Goal: Transaction & Acquisition: Purchase product/service

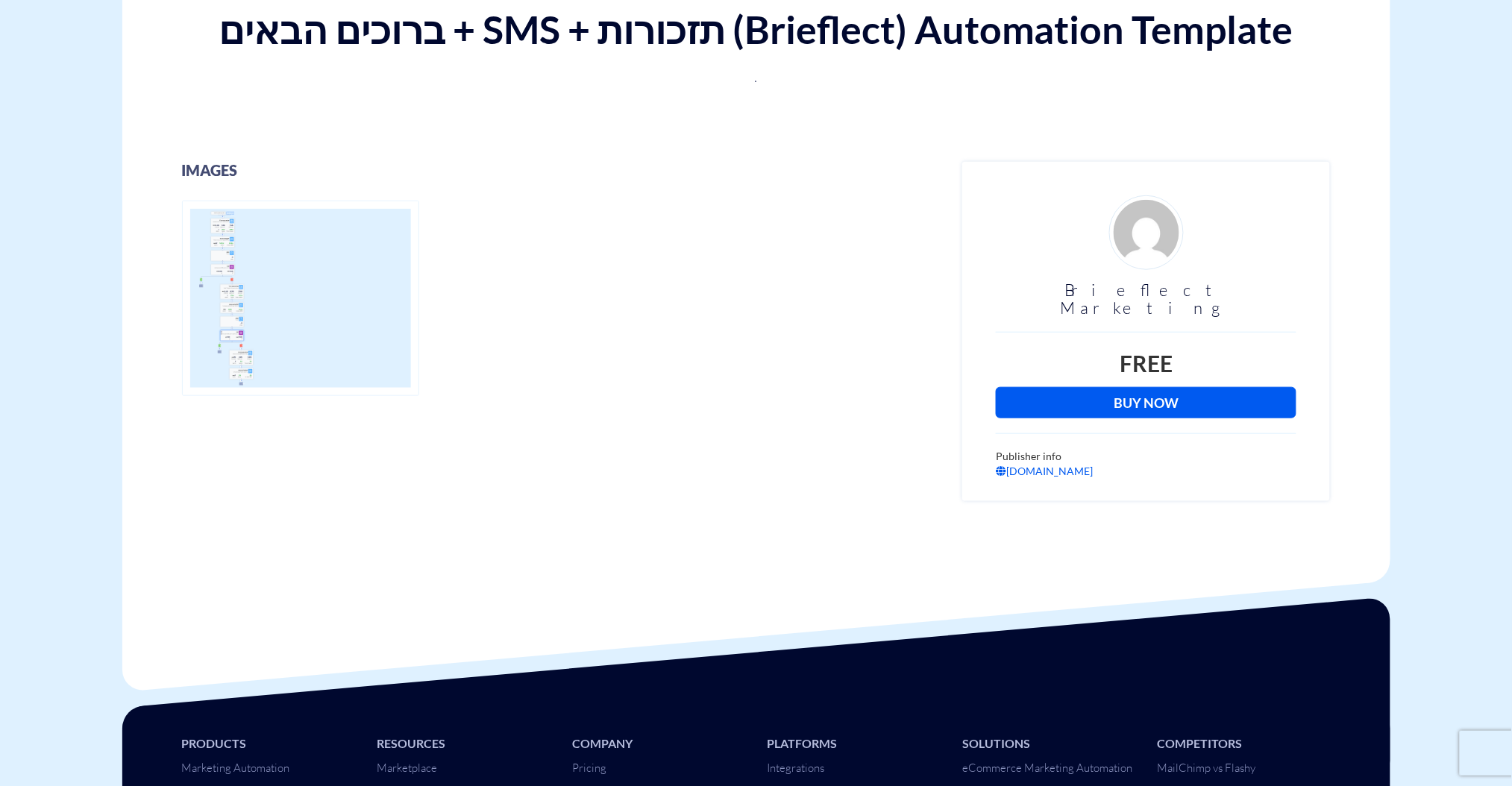
scroll to position [299, 0]
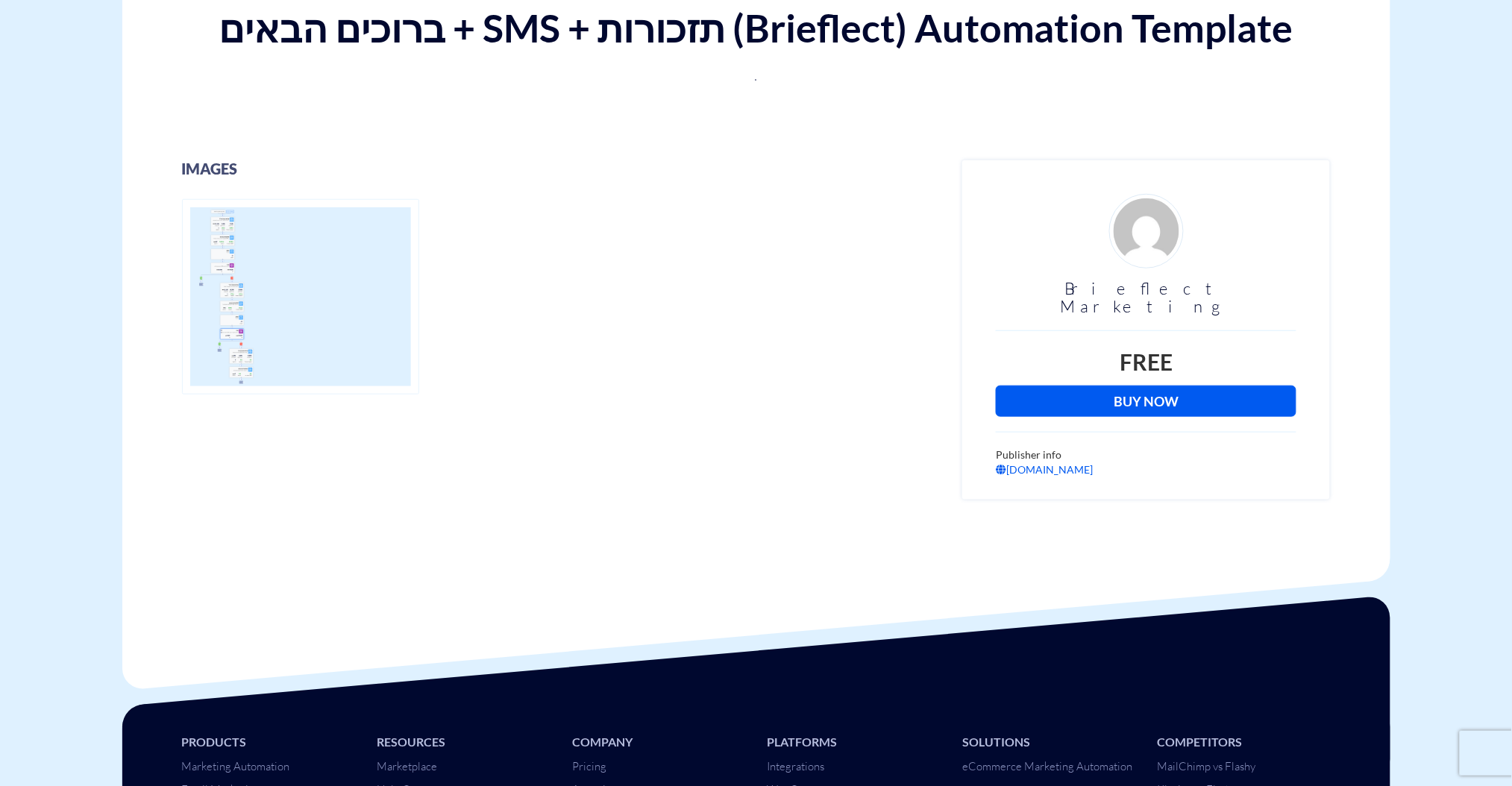
click at [1104, 386] on link "Buy Now" at bounding box center [1146, 401] width 300 height 32
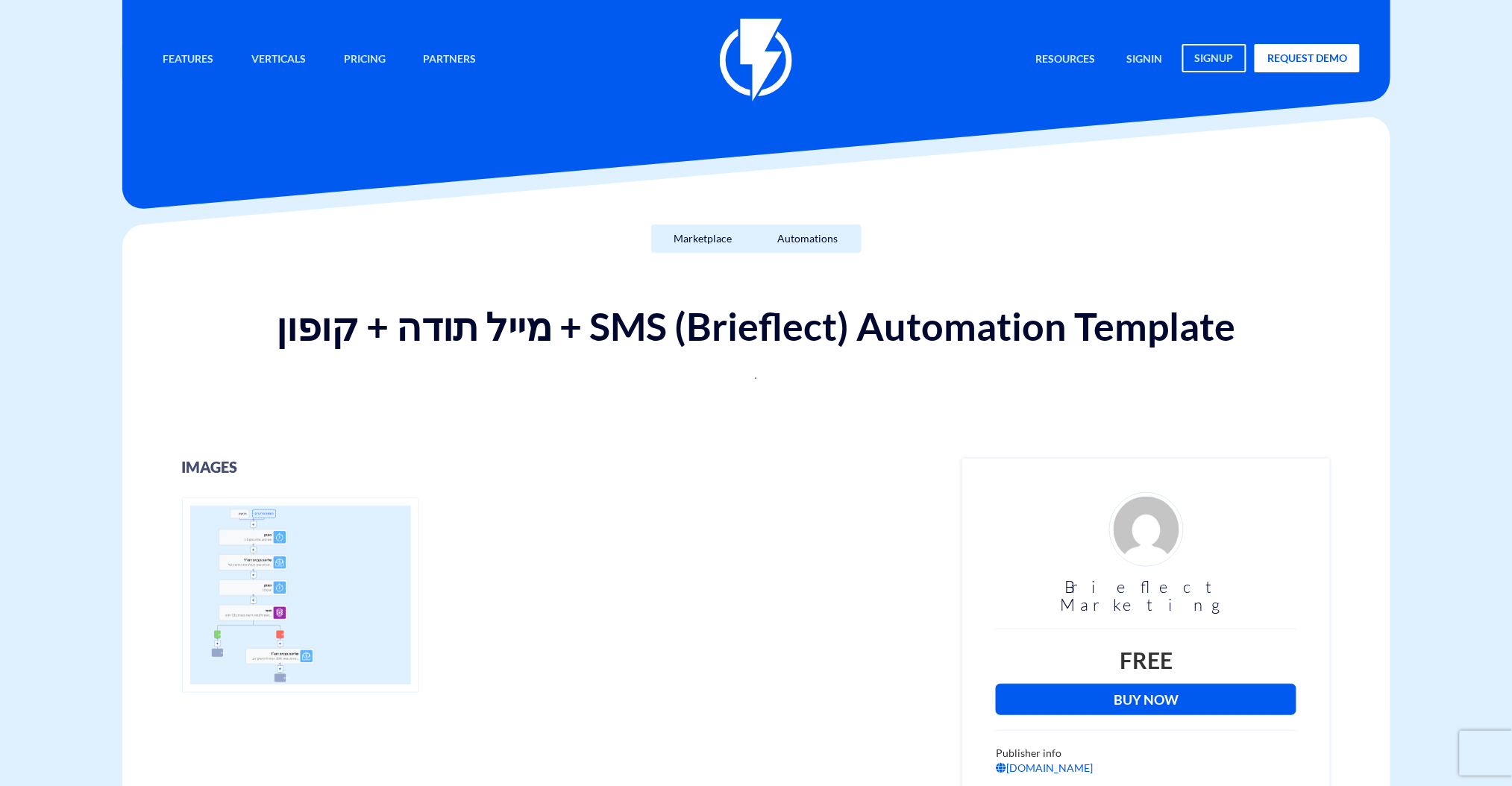
click at [1214, 690] on link "Buy Now" at bounding box center [1146, 700] width 300 height 32
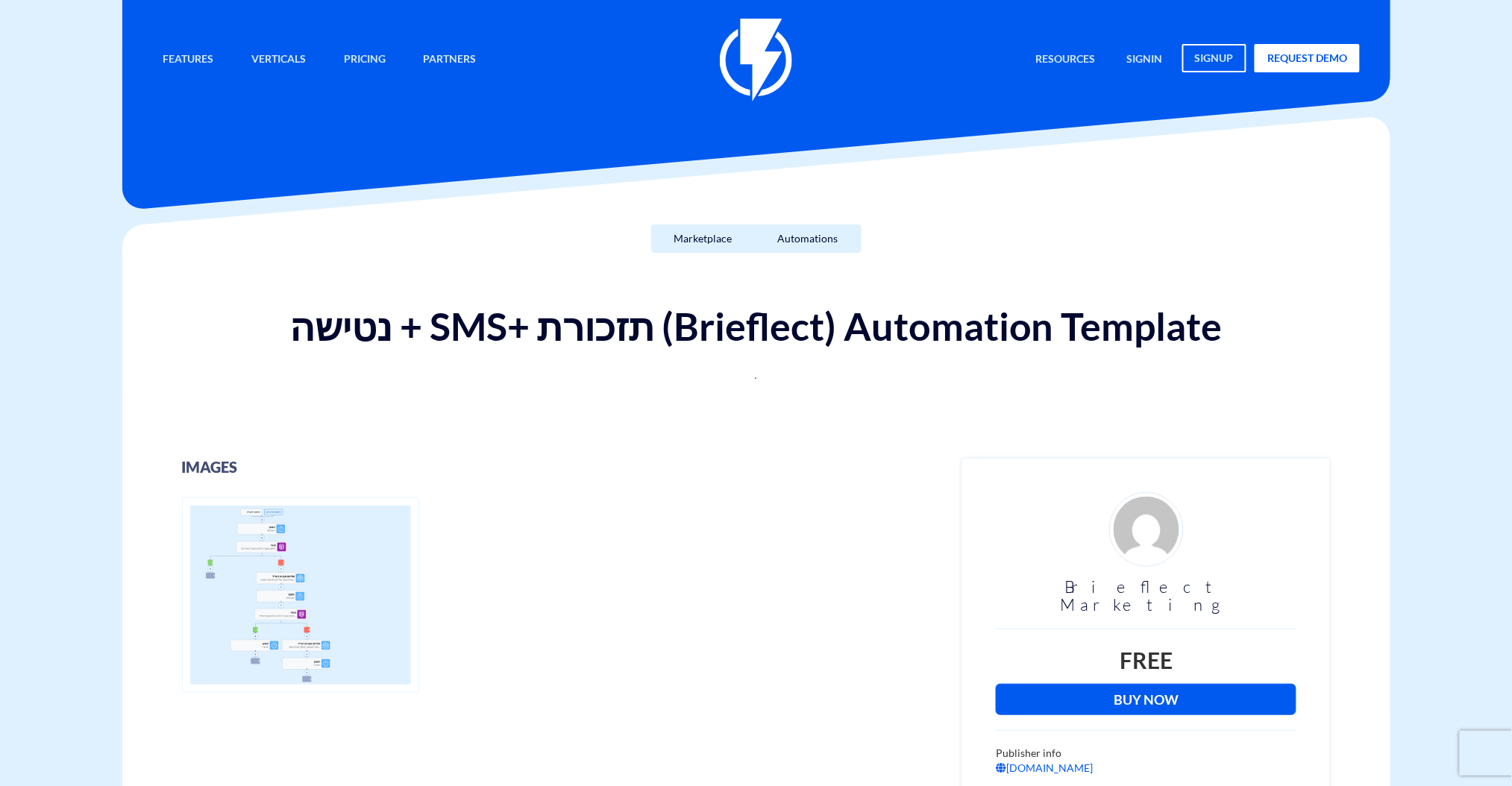
click at [1132, 689] on link "Buy Now" at bounding box center [1146, 700] width 300 height 32
